Goal: Task Accomplishment & Management: Manage account settings

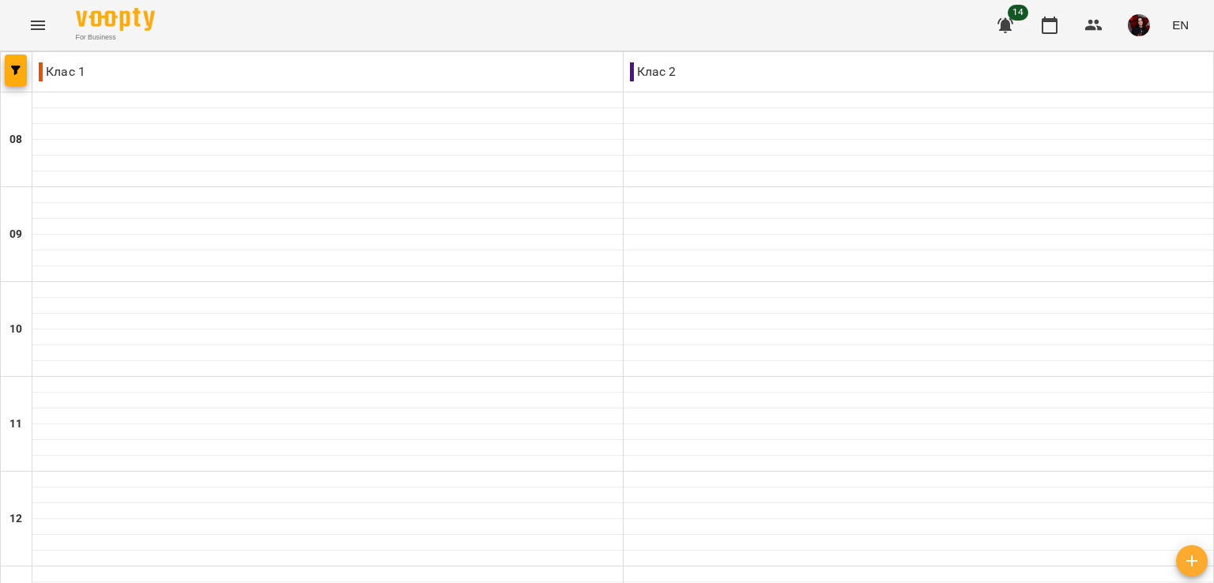
scroll to position [721, 0]
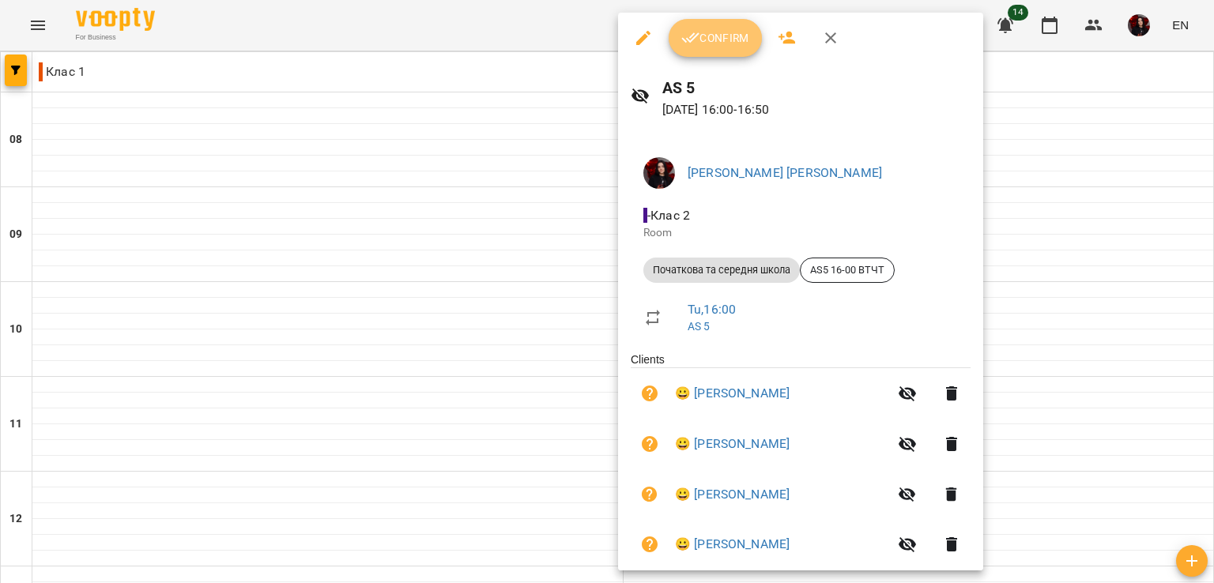
click at [714, 43] on span "Confirm" at bounding box center [715, 37] width 68 height 19
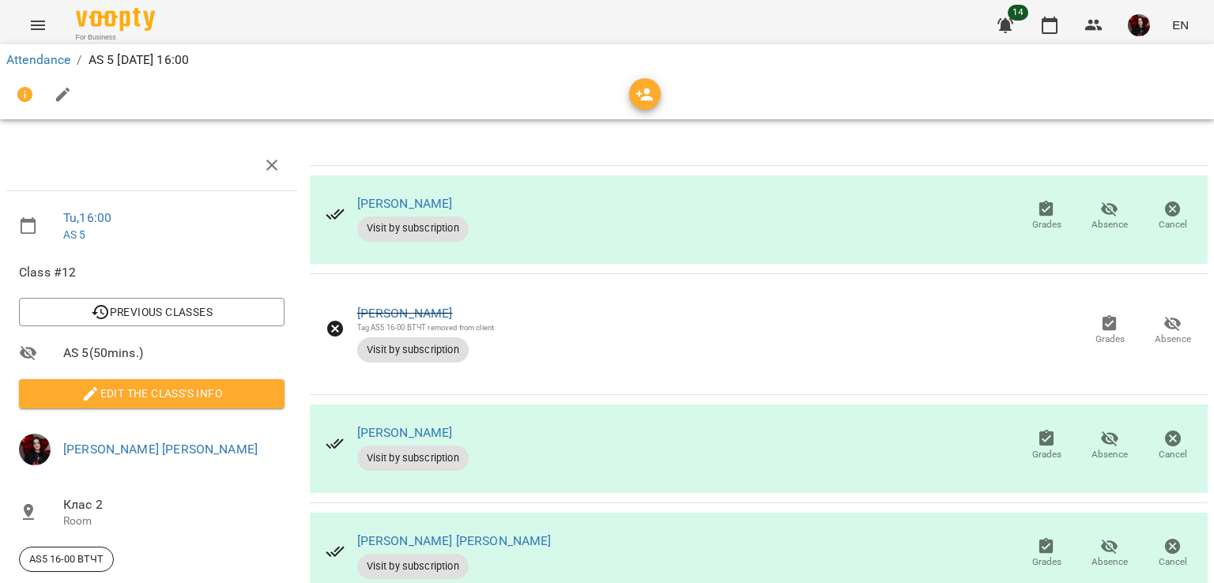
click at [1092, 218] on span "Absence" at bounding box center [1109, 224] width 36 height 13
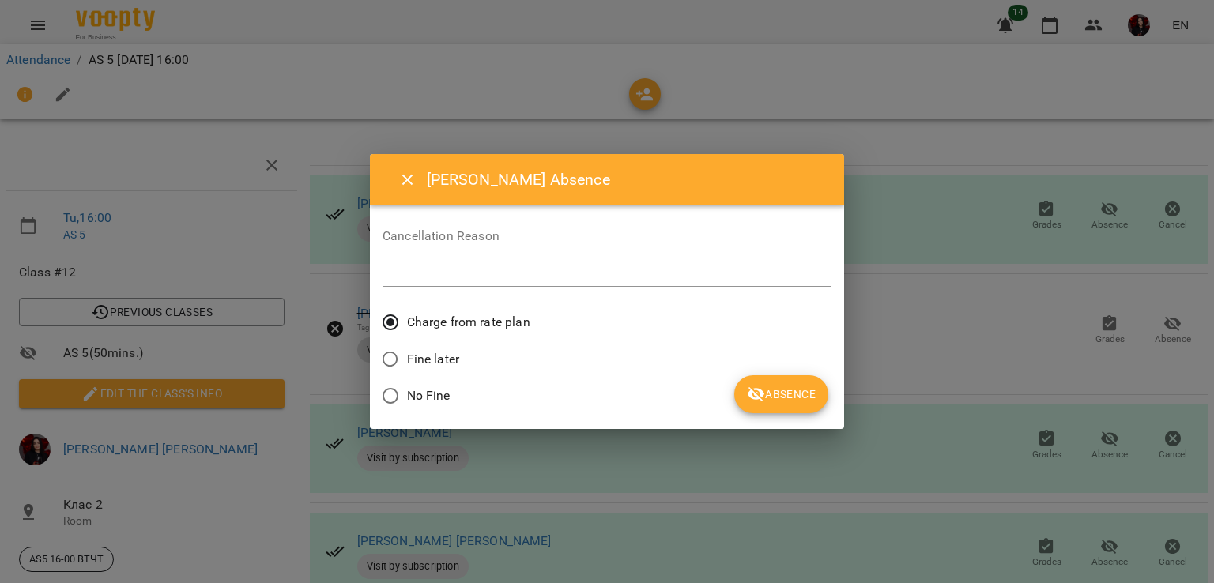
click at [448, 360] on span "Fine later" at bounding box center [433, 359] width 52 height 19
click at [781, 412] on button "Absence" at bounding box center [781, 394] width 94 height 38
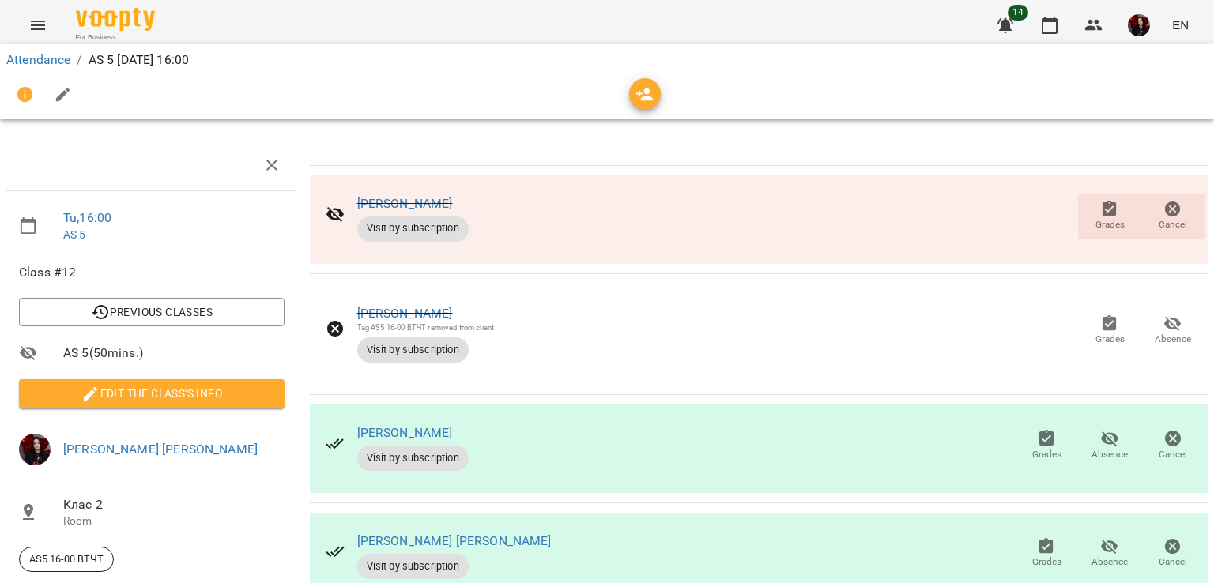
scroll to position [160, 6]
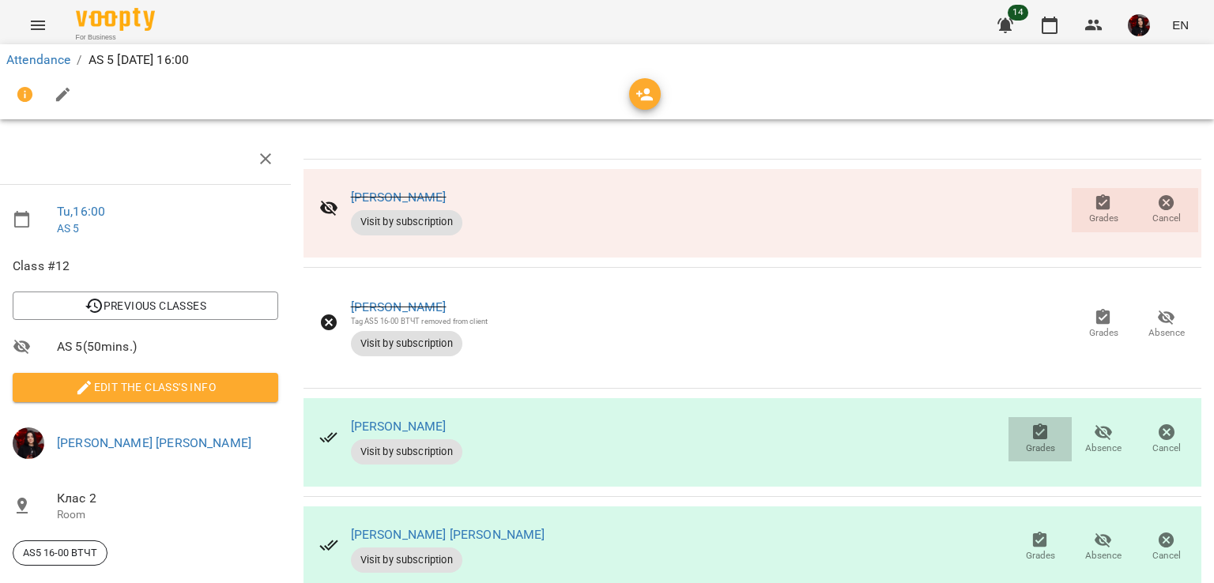
click at [1033, 424] on icon "button" at bounding box center [1040, 432] width 14 height 16
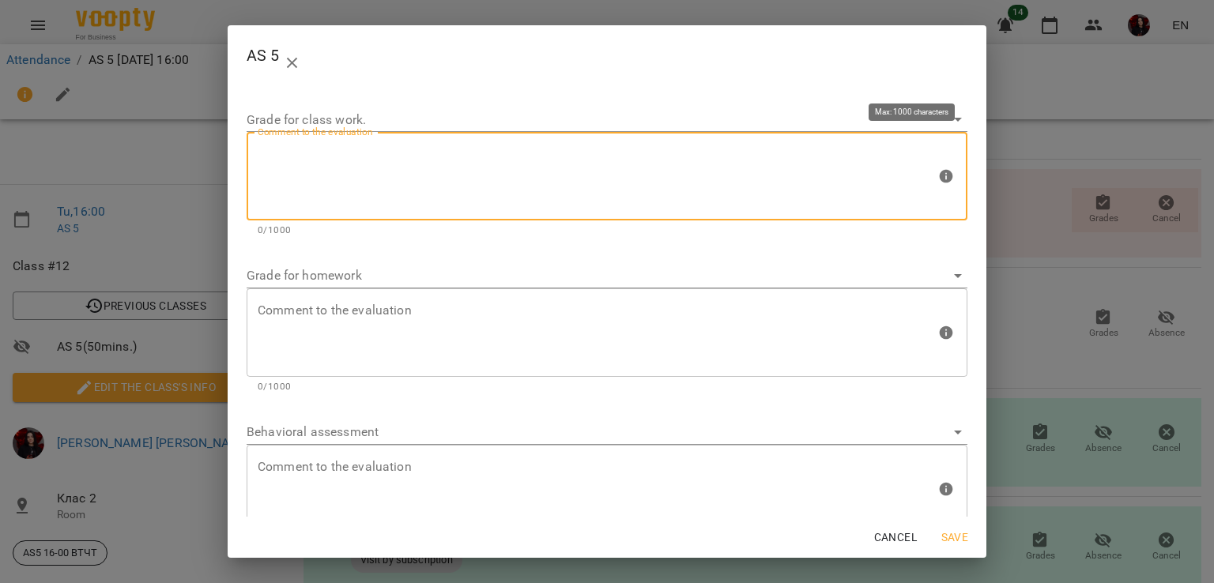
click at [670, 196] on textarea at bounding box center [597, 176] width 678 height 59
type textarea "*"
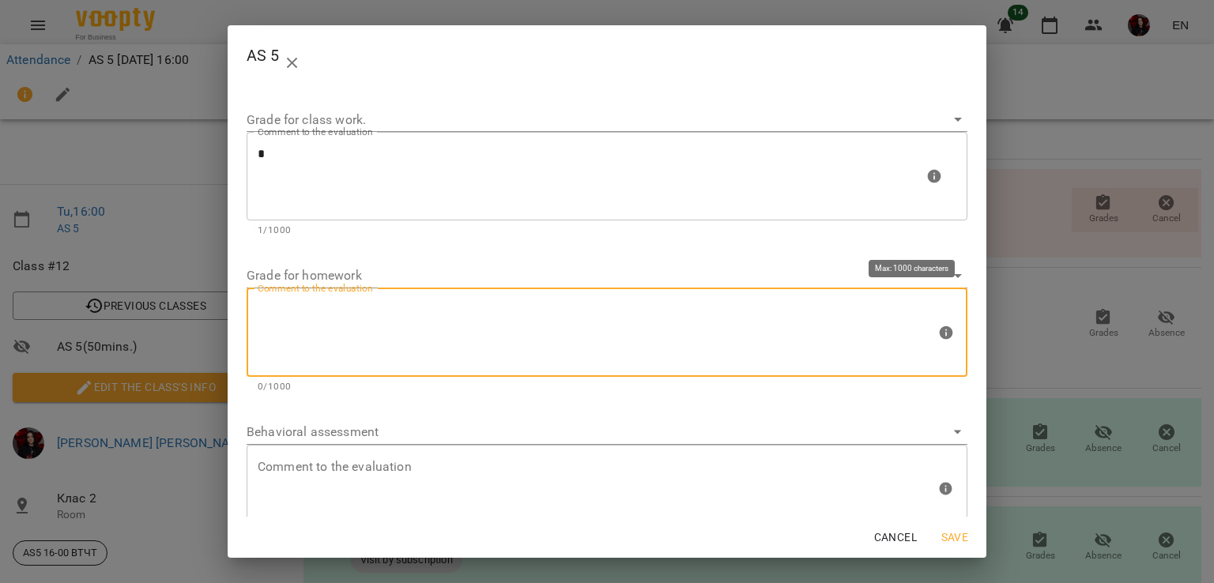
click at [611, 326] on textarea at bounding box center [597, 332] width 678 height 59
type textarea "*"
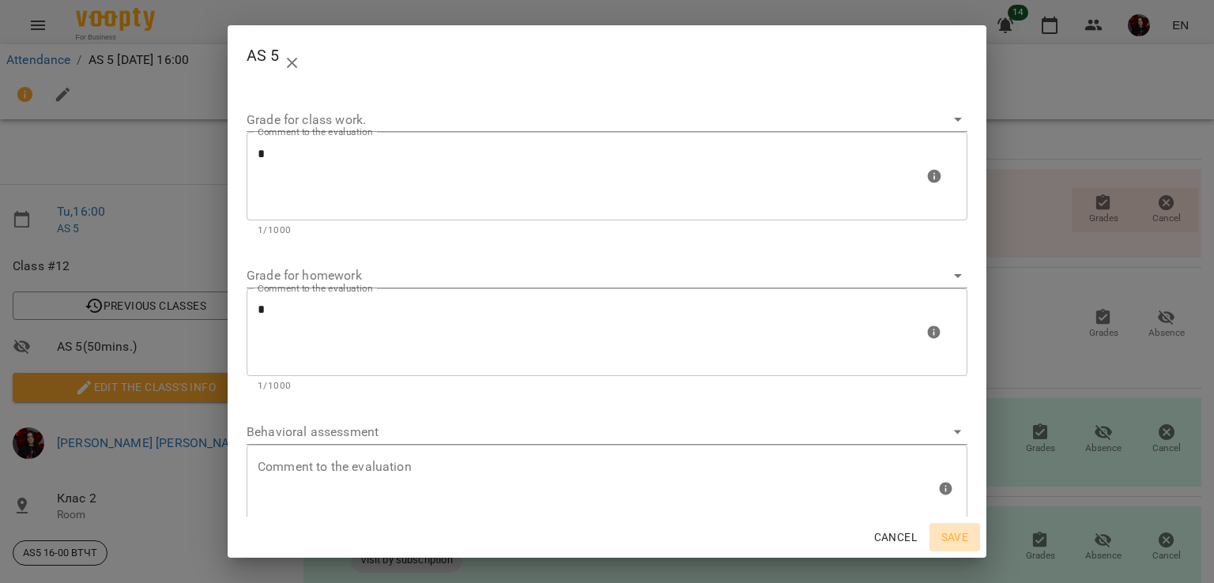
click at [946, 530] on span "Save" at bounding box center [955, 537] width 38 height 19
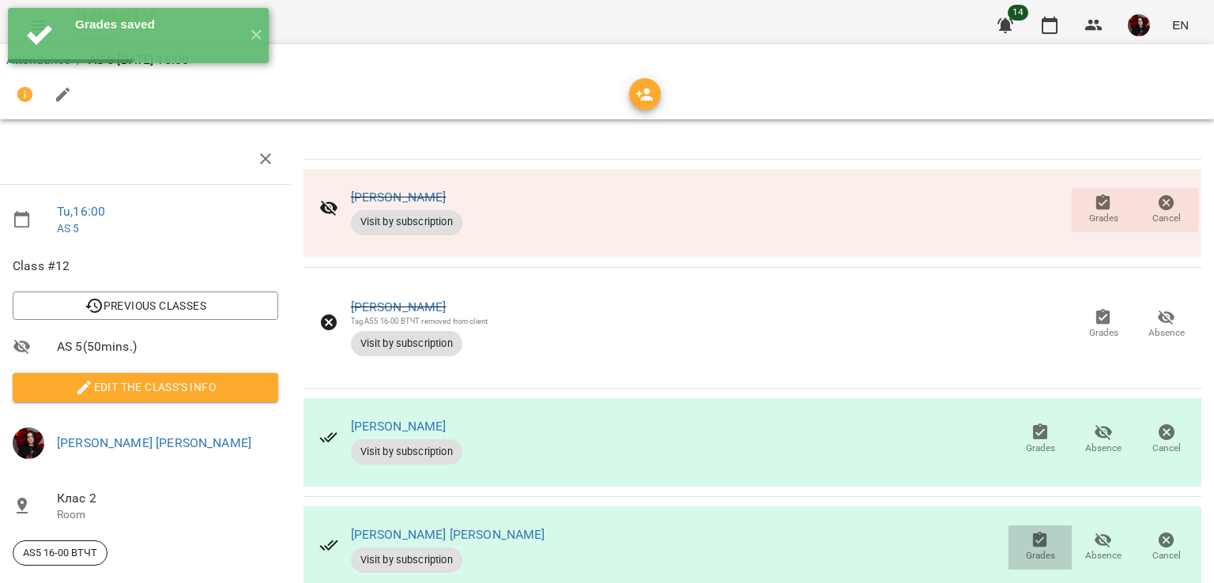
click at [1037, 549] on span "Grades" at bounding box center [1040, 555] width 29 height 13
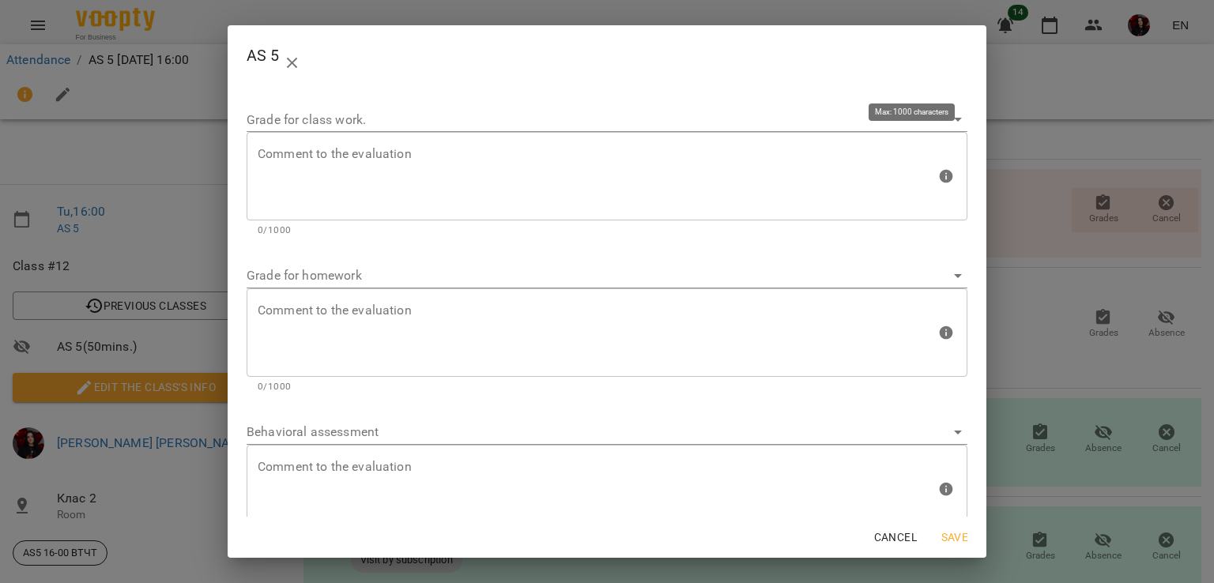
click at [556, 223] on p "0/1000" at bounding box center [607, 231] width 699 height 16
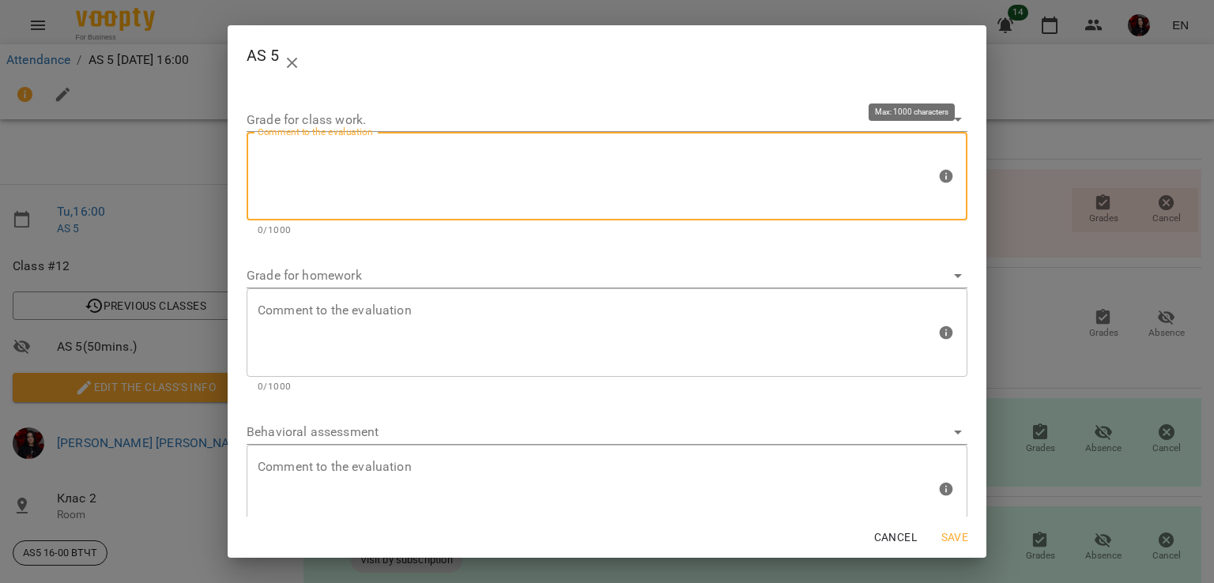
click at [501, 197] on textarea at bounding box center [597, 176] width 678 height 59
type textarea "*"
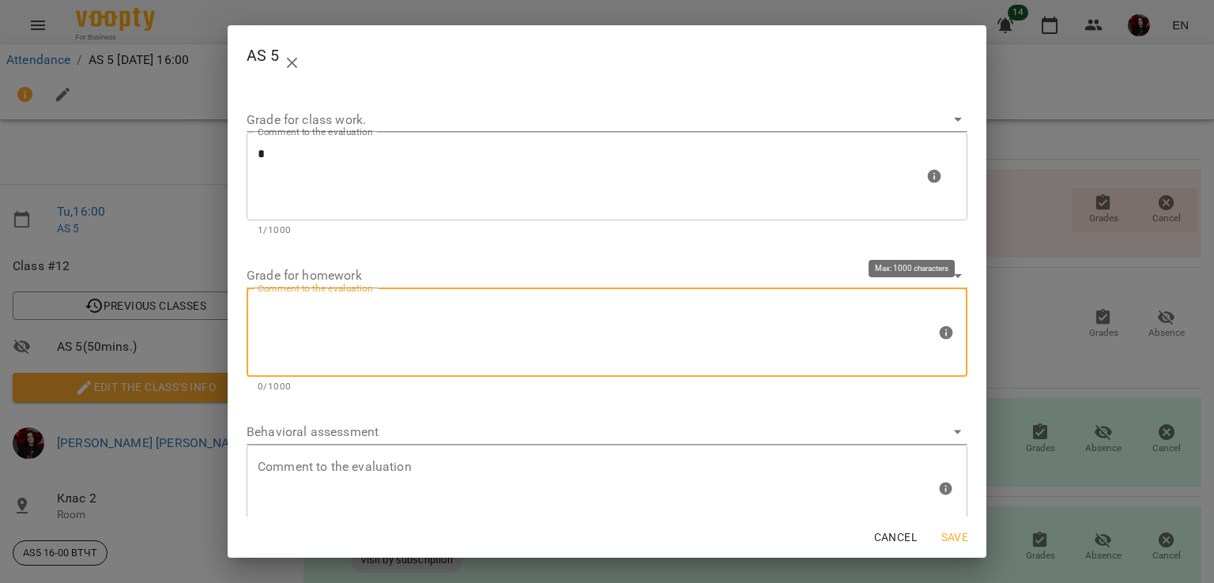
click at [424, 334] on textarea at bounding box center [597, 332] width 678 height 59
type textarea "*"
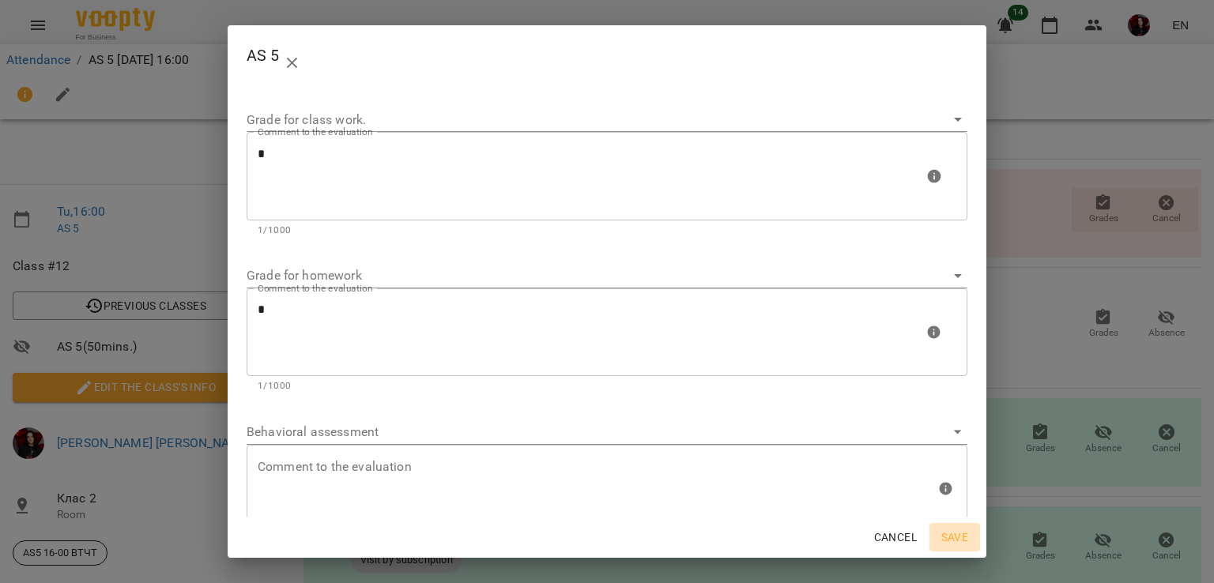
click at [962, 526] on button "Save" at bounding box center [954, 537] width 51 height 28
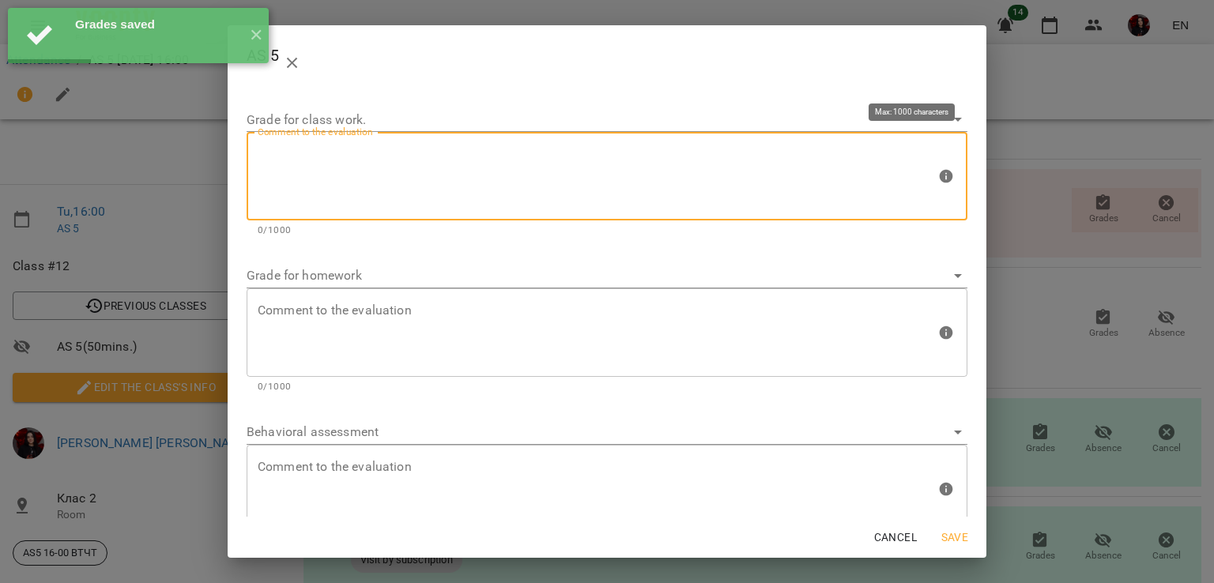
click at [337, 182] on textarea at bounding box center [597, 176] width 678 height 59
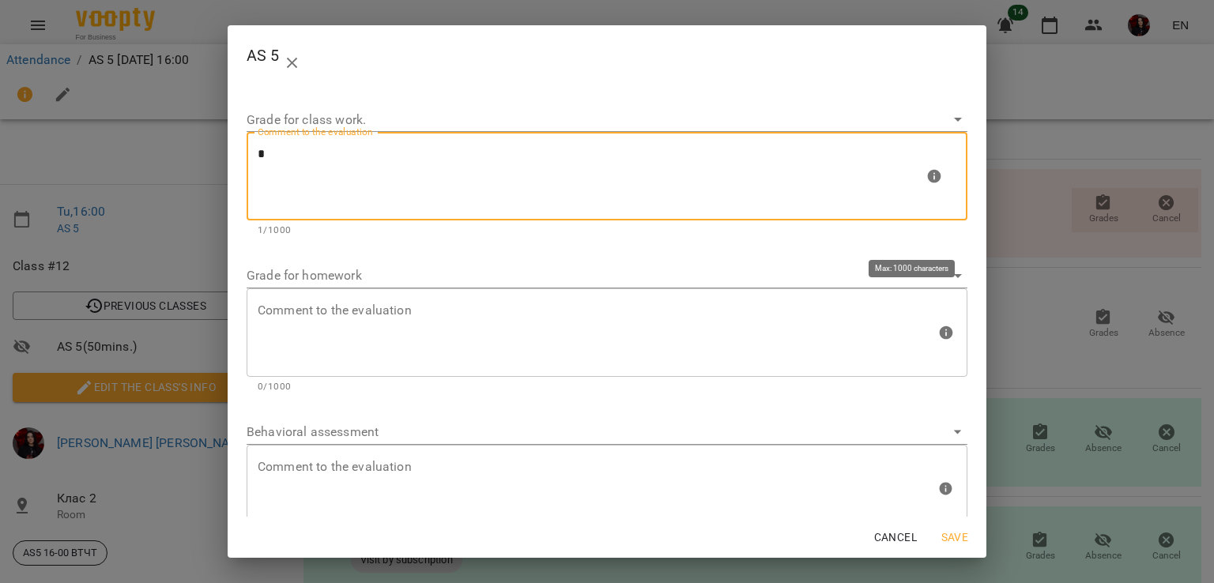
type textarea "*"
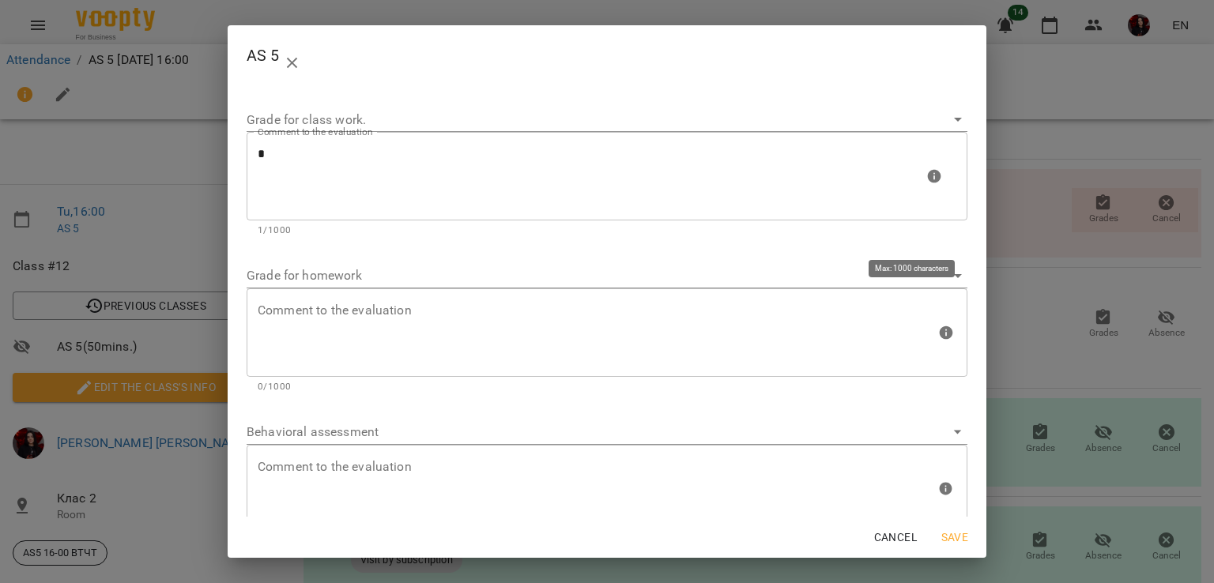
click at [291, 364] on div "Comment to the evaluation" at bounding box center [607, 332] width 721 height 89
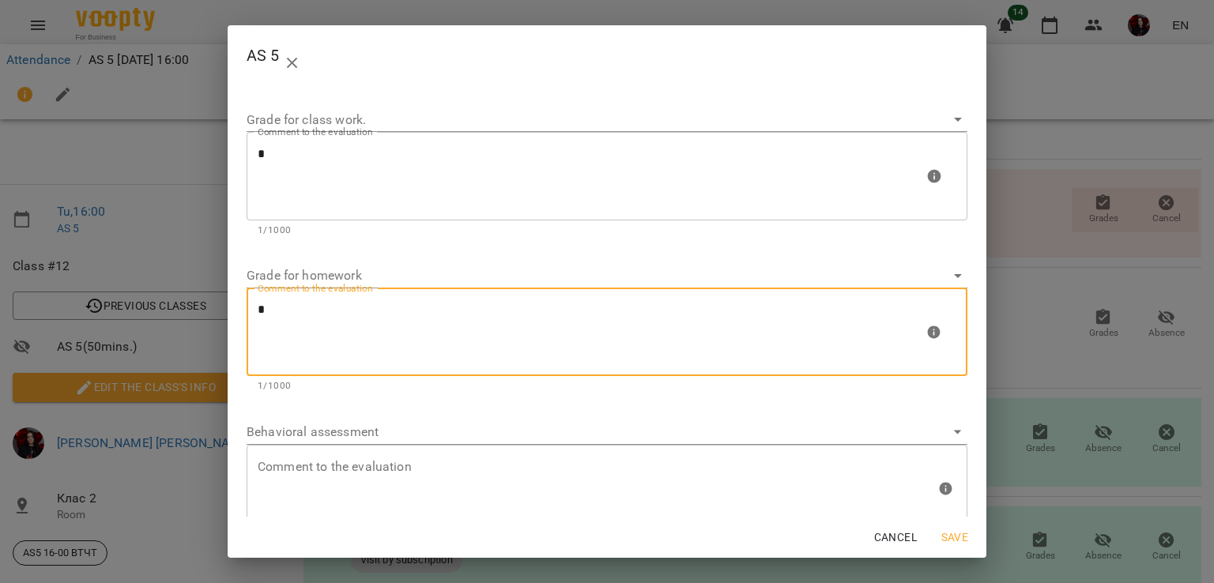
type textarea "*"
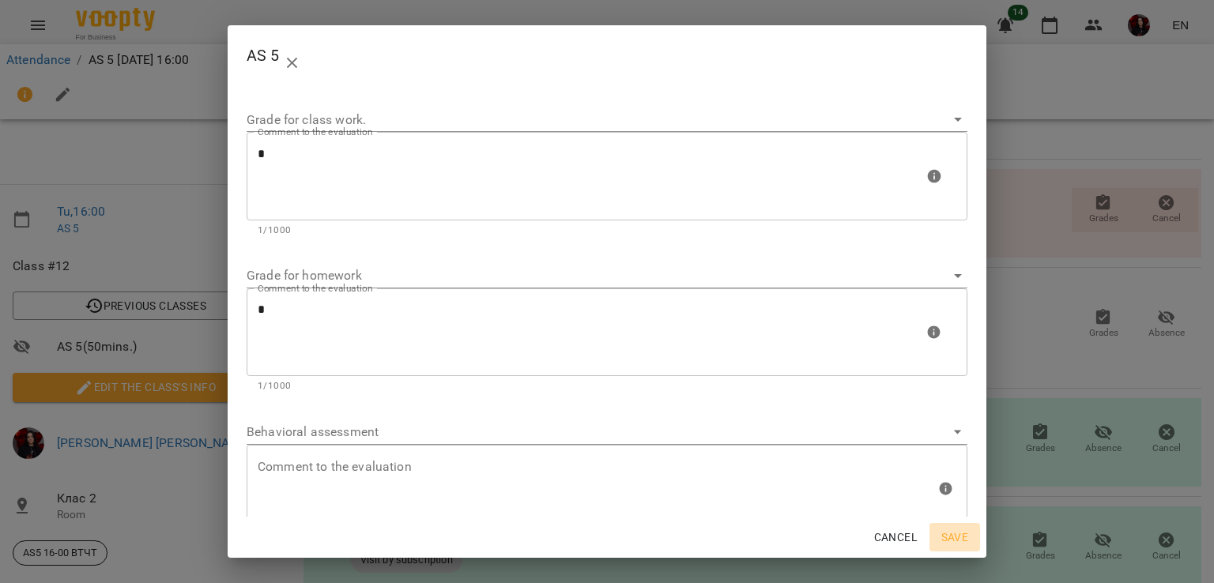
click at [950, 545] on span "Save" at bounding box center [955, 537] width 38 height 19
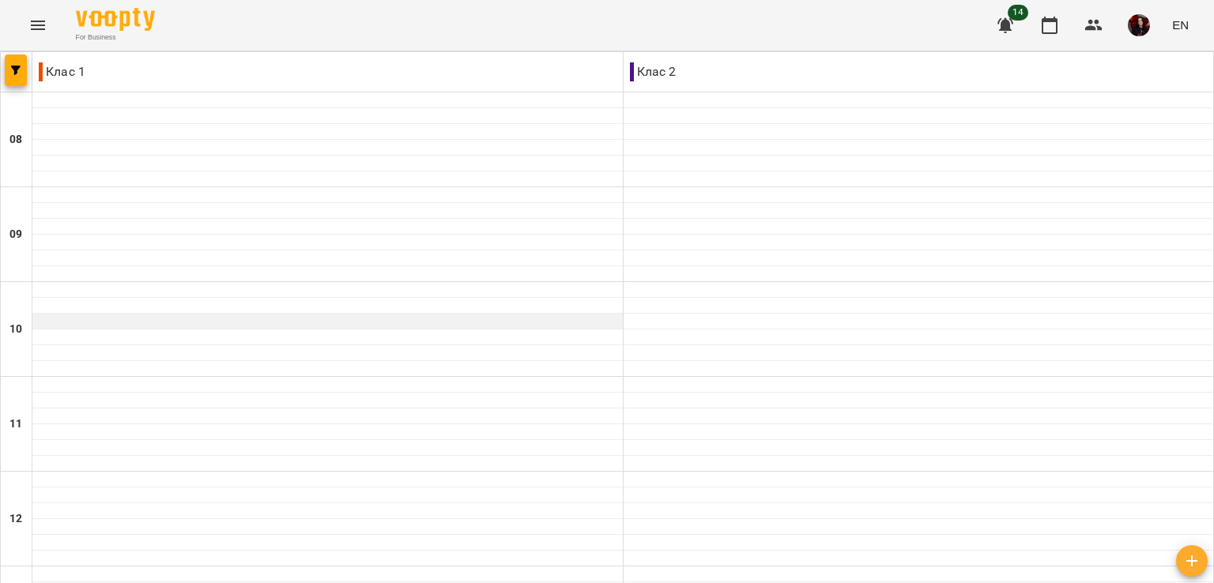
scroll to position [752, 0]
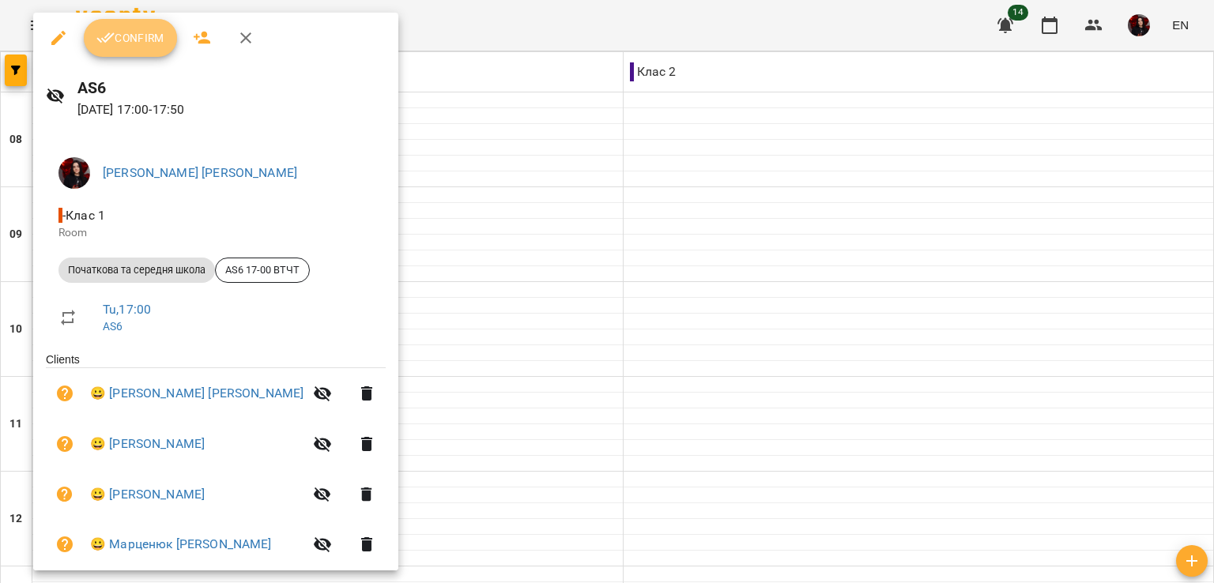
click at [132, 32] on span "Confirm" at bounding box center [130, 37] width 68 height 19
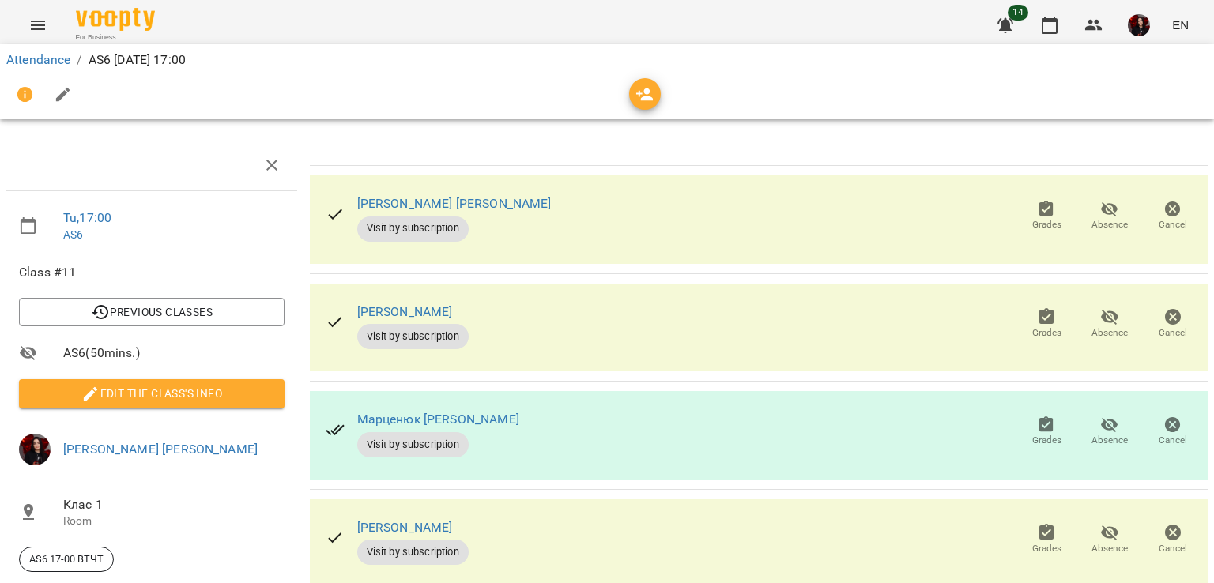
scroll to position [145, 0]
